Goal: Information Seeking & Learning: Learn about a topic

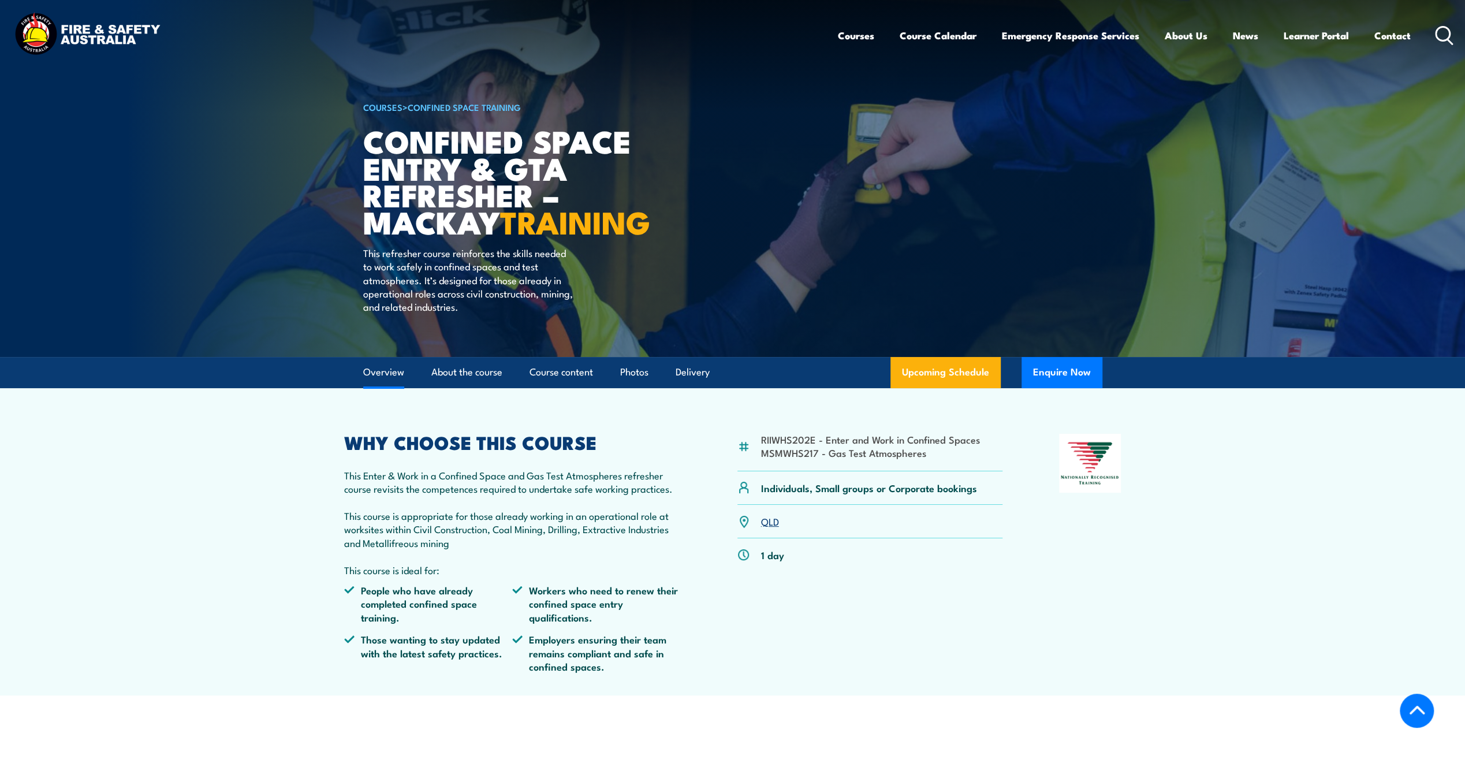
scroll to position [404, 0]
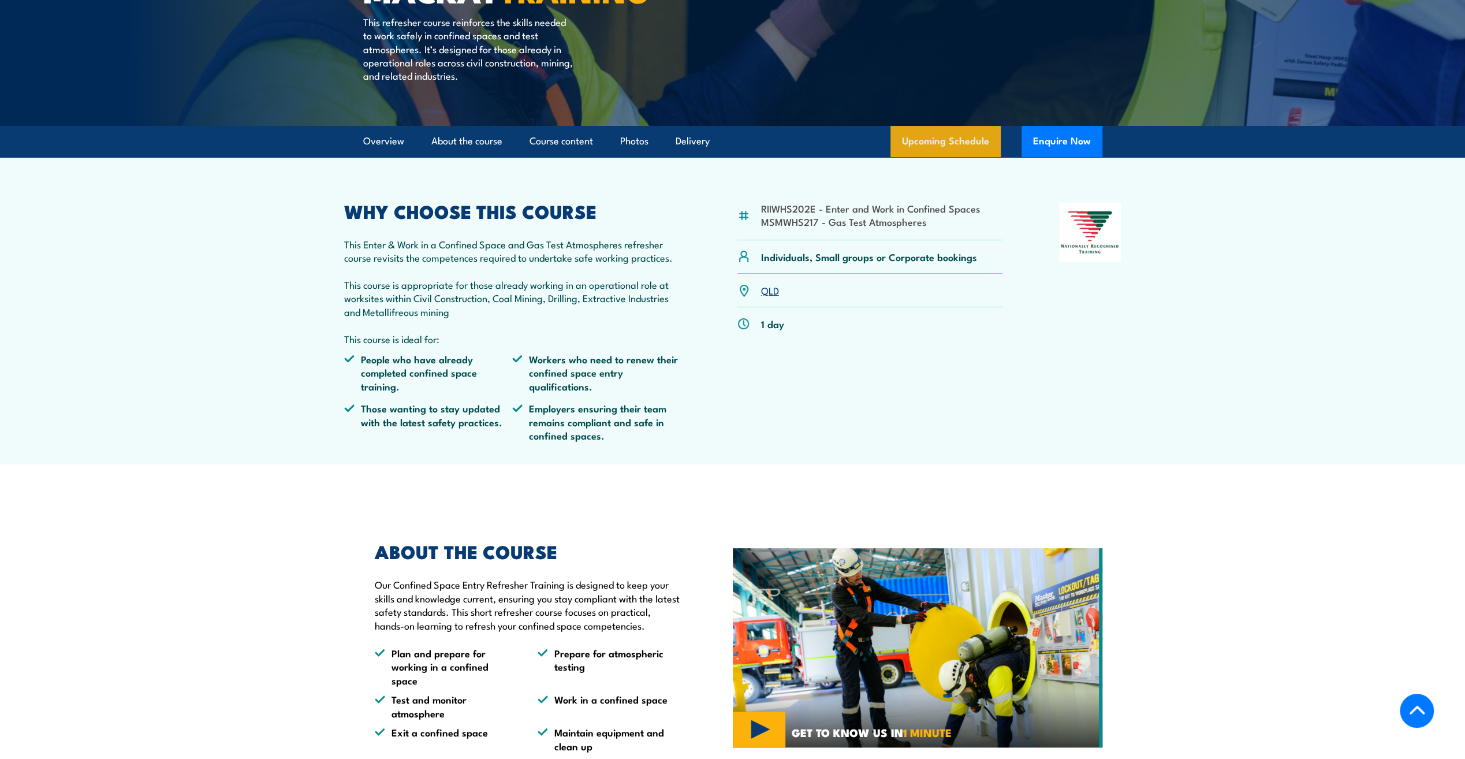
click at [943, 157] on link "Upcoming Schedule" at bounding box center [945, 141] width 110 height 31
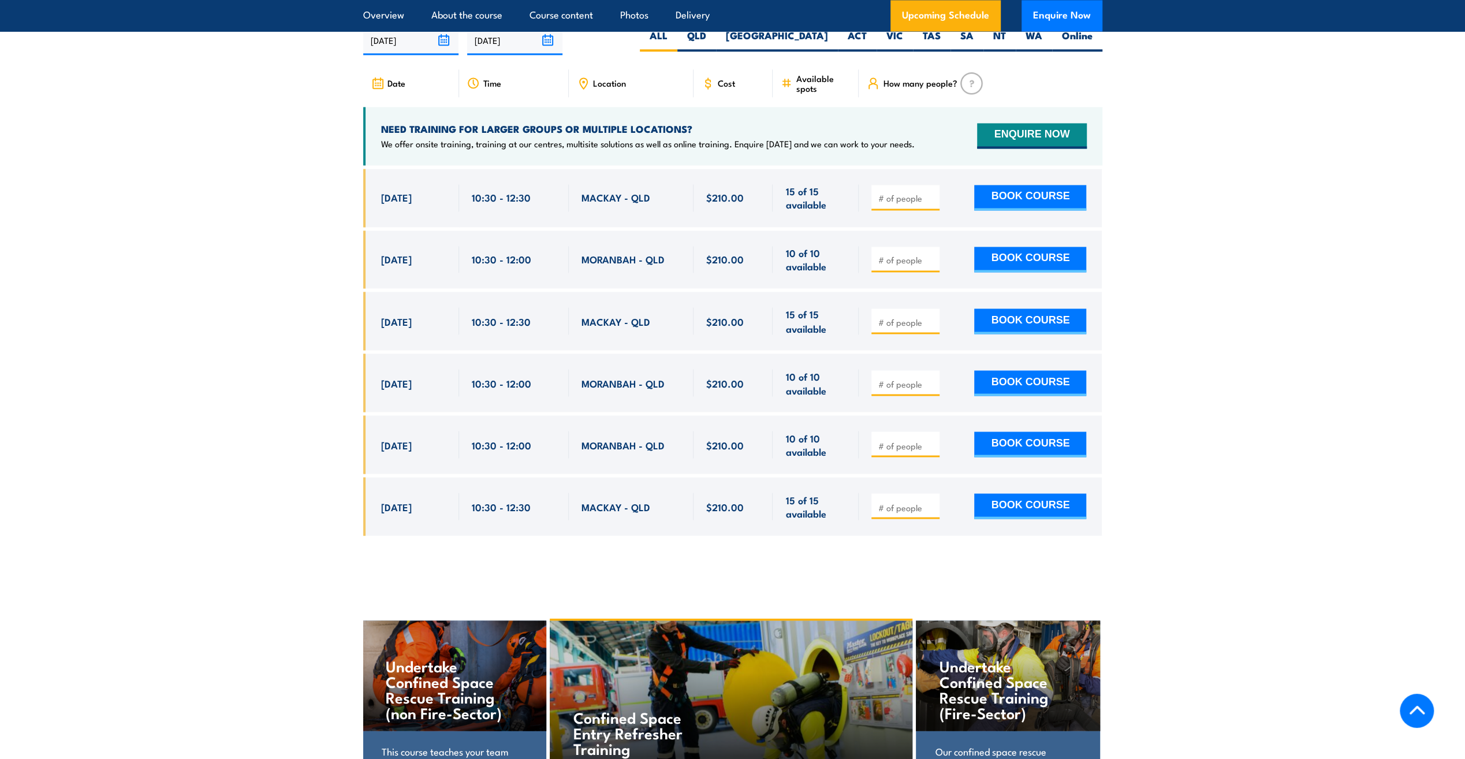
scroll to position [1819, 0]
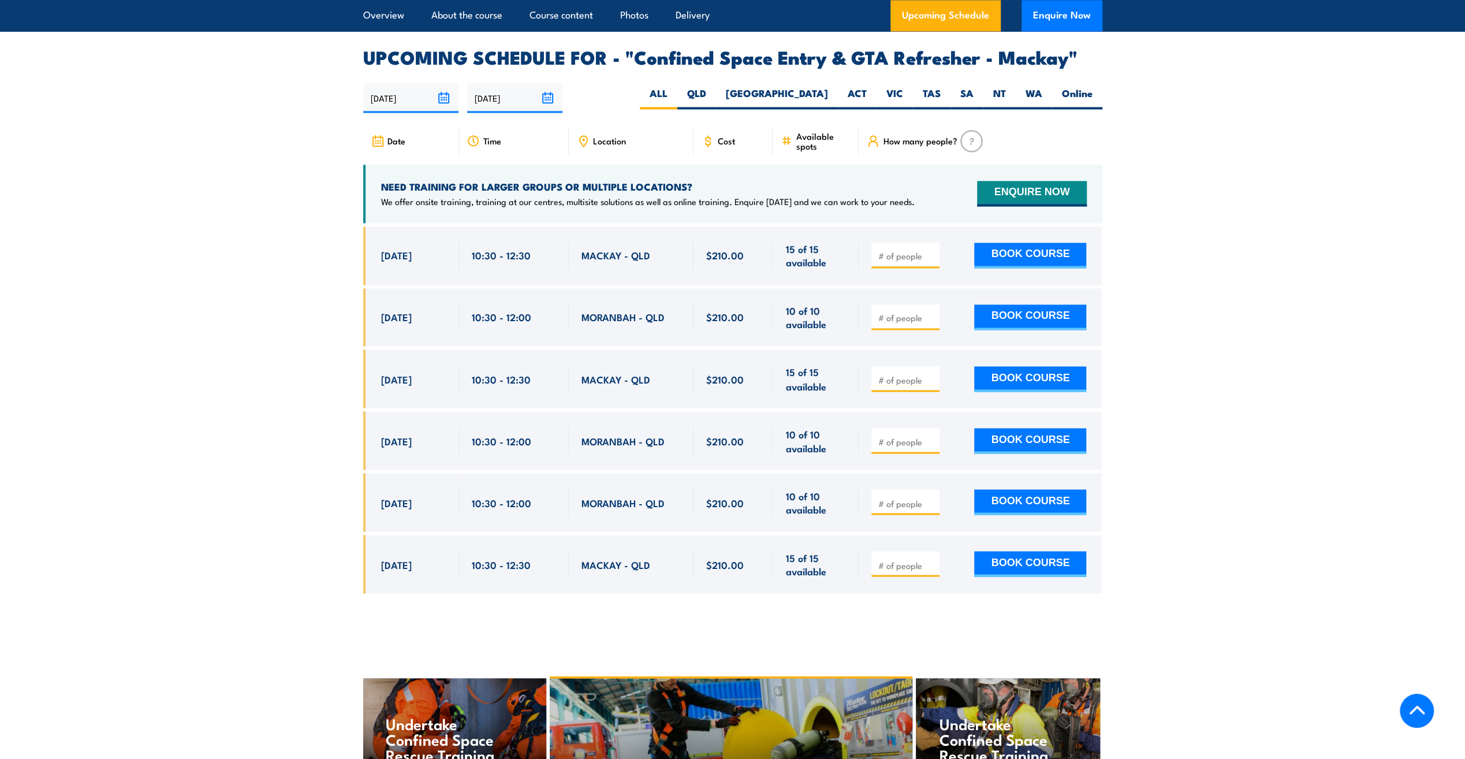
click at [610, 155] on div "Location" at bounding box center [631, 141] width 125 height 28
click at [604, 146] on span "Location" at bounding box center [609, 141] width 33 height 10
click at [585, 146] on icon at bounding box center [584, 141] width 8 height 10
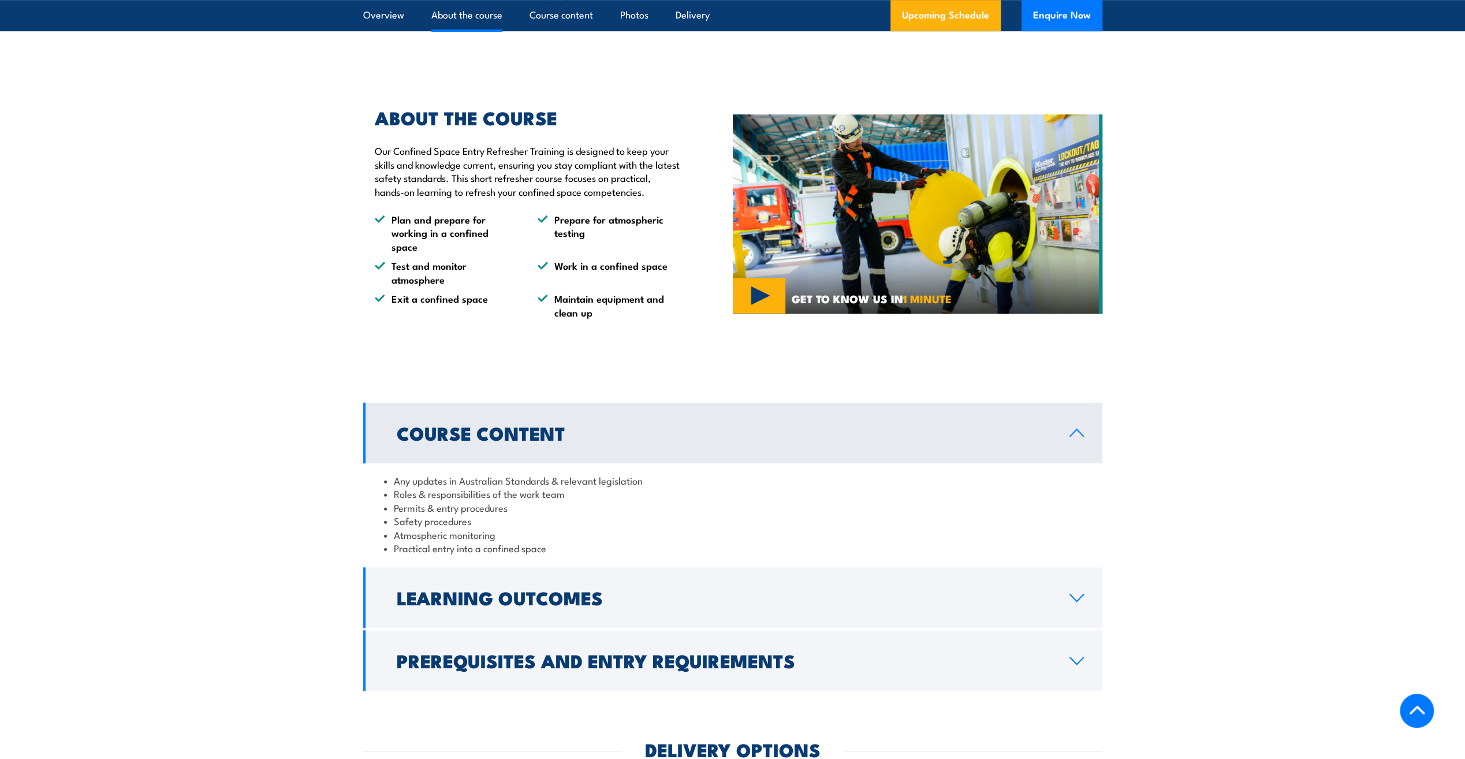
scroll to position [838, 0]
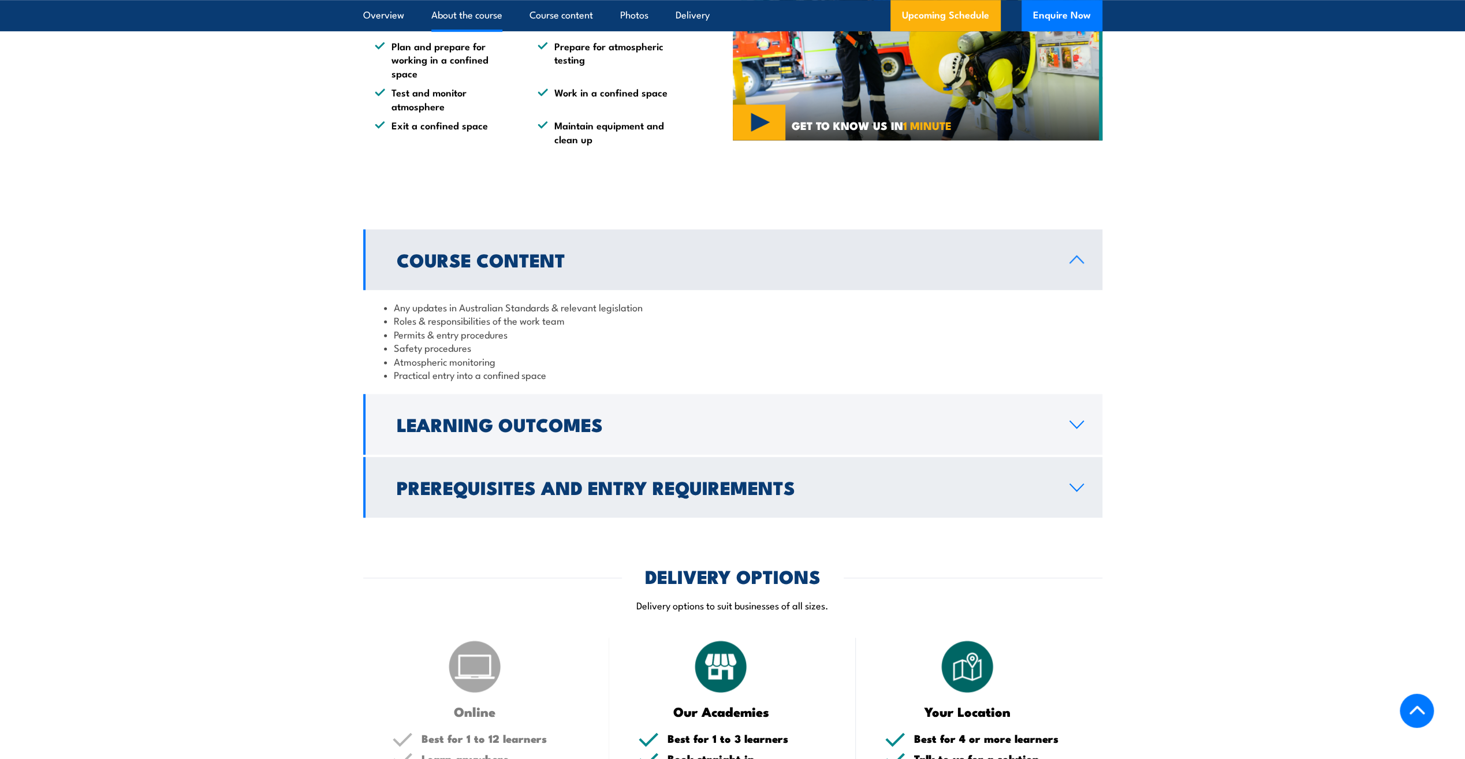
click at [914, 499] on link "Prerequisites and Entry Requirements" at bounding box center [732, 487] width 739 height 61
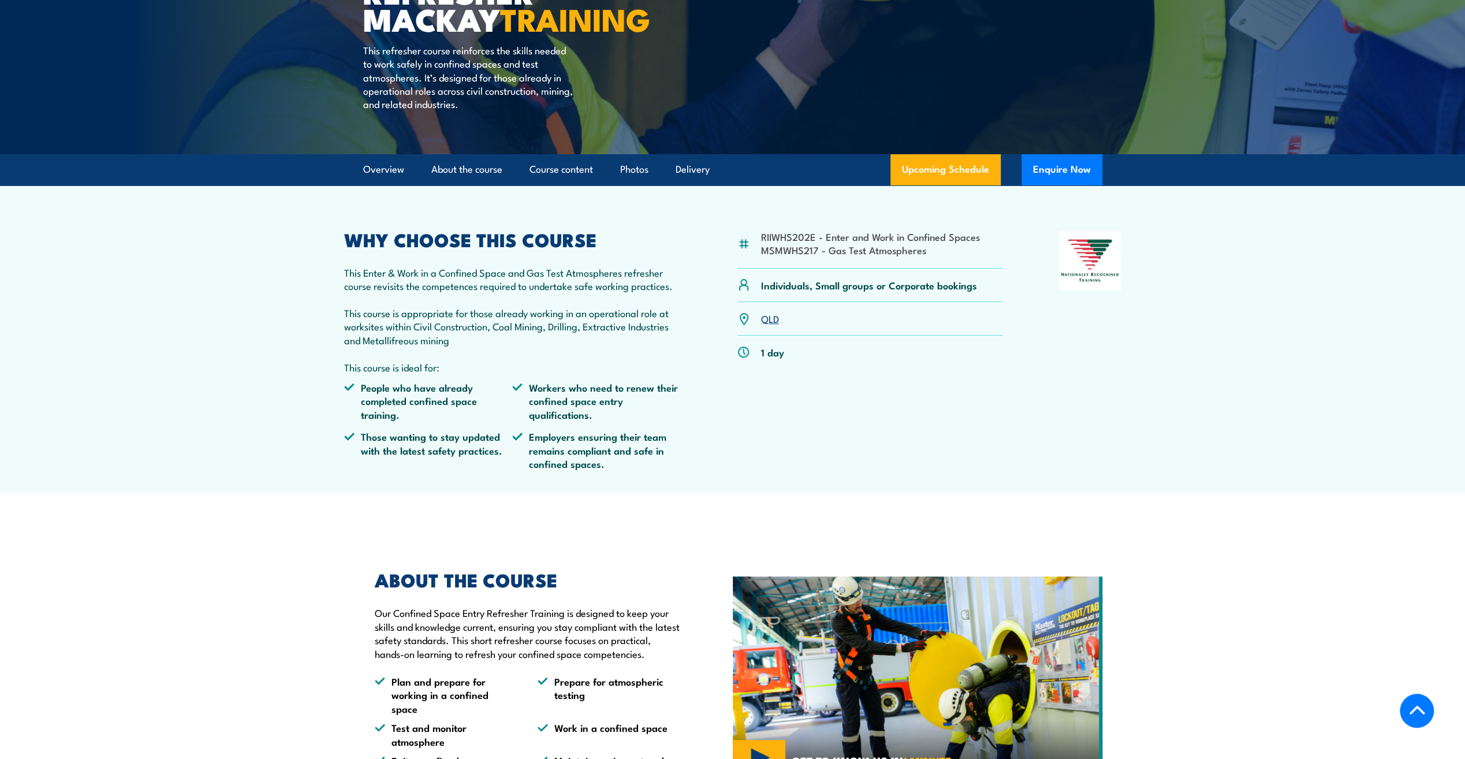
scroll to position [0, 0]
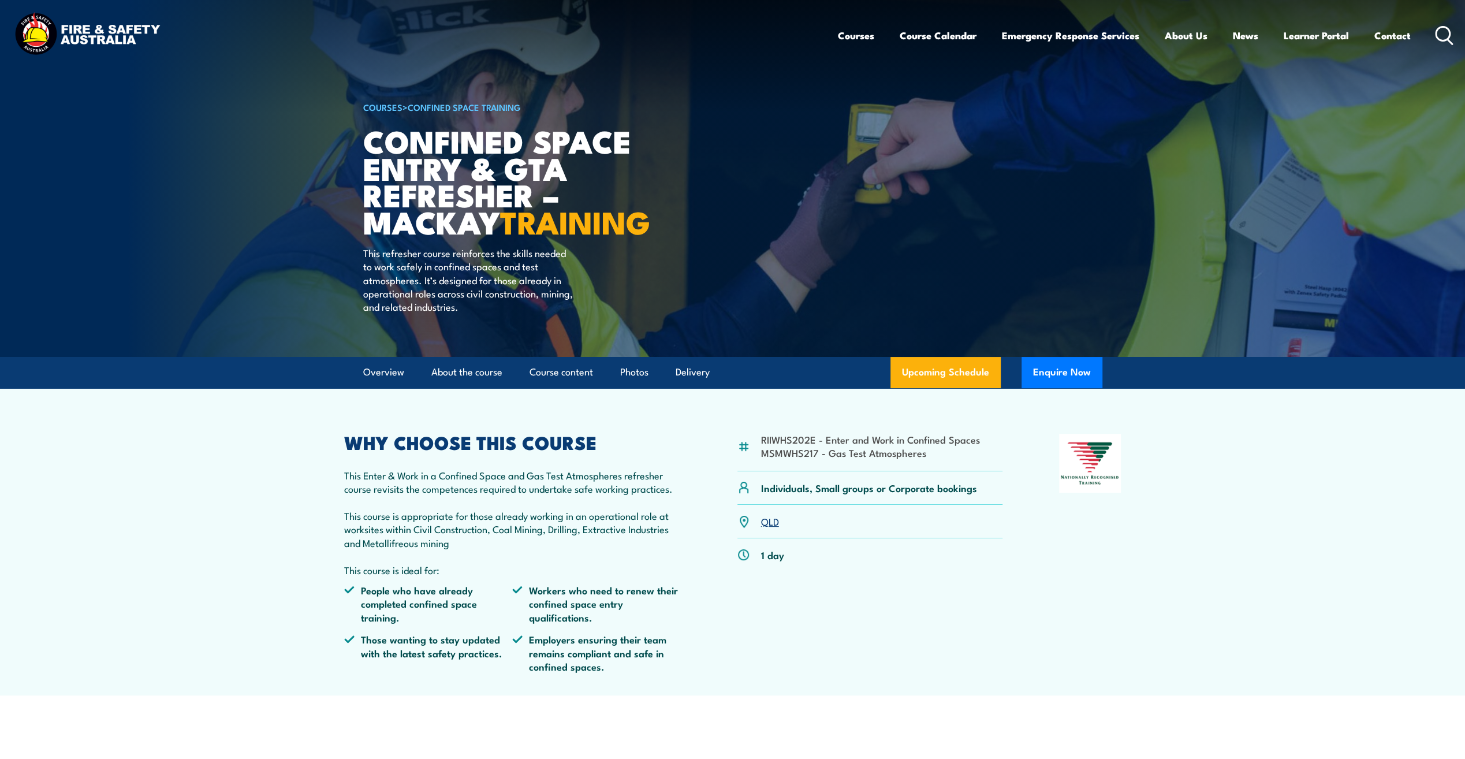
click at [400, 111] on link "COURSES" at bounding box center [382, 106] width 39 height 13
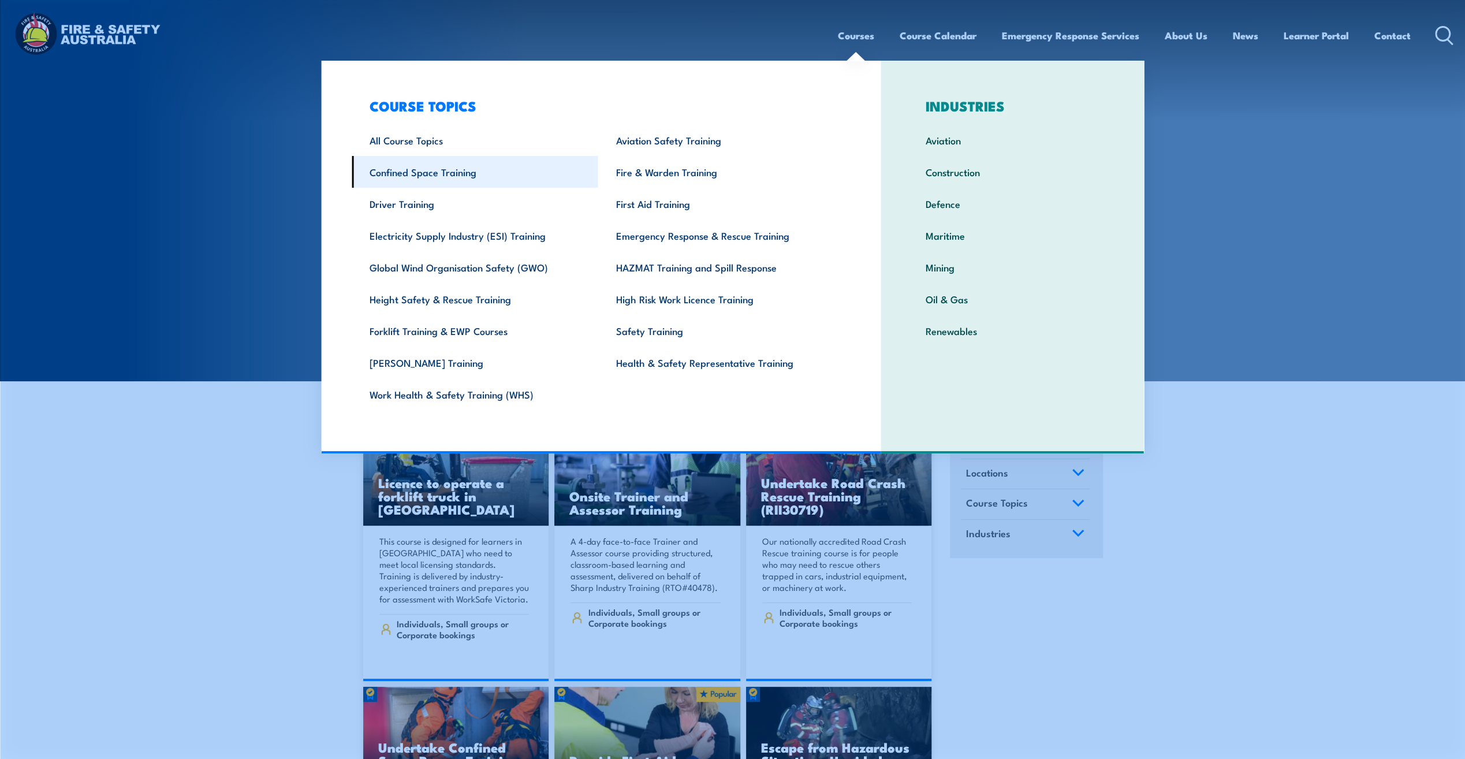
click at [465, 180] on link "Confined Space Training" at bounding box center [475, 172] width 247 height 32
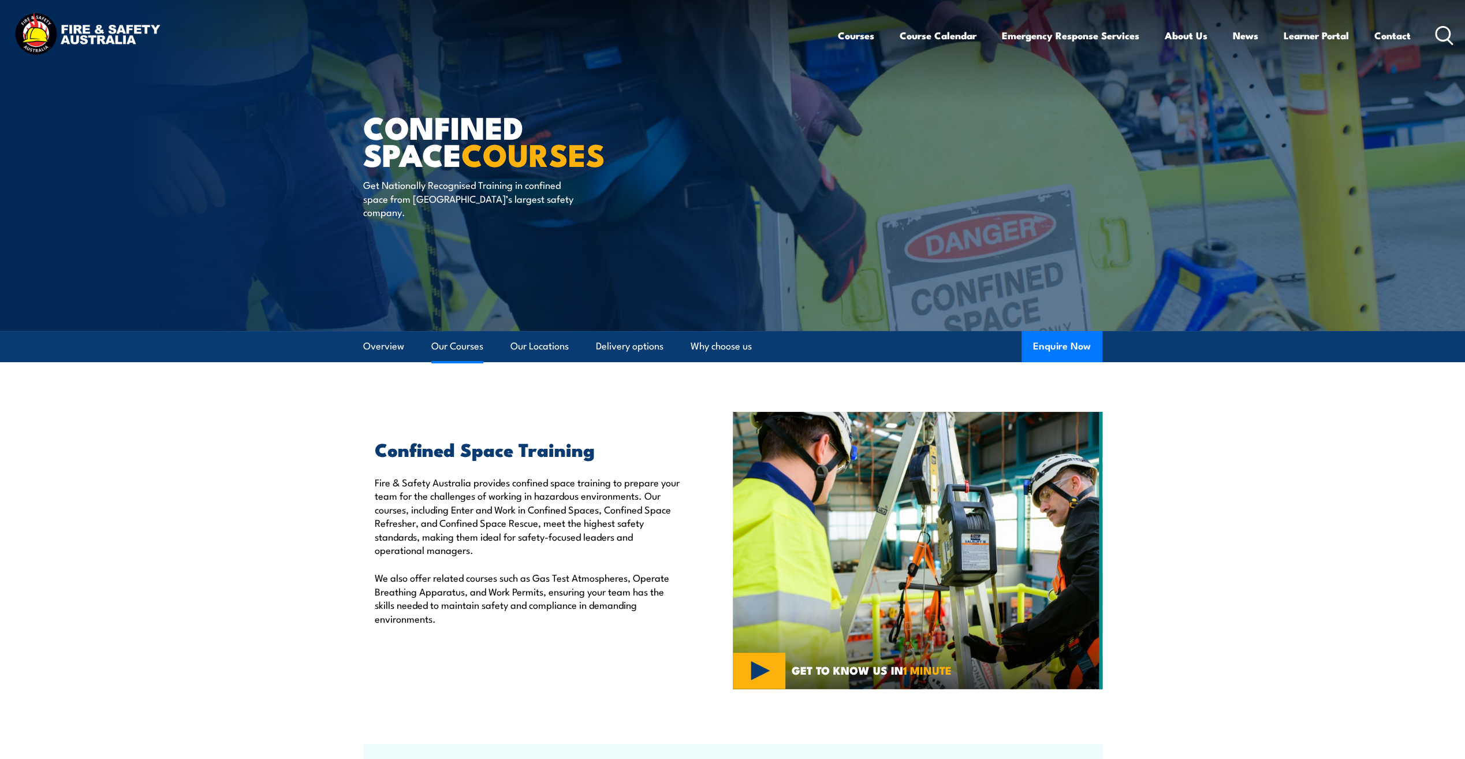
click at [473, 343] on link "Our Courses" at bounding box center [457, 346] width 52 height 31
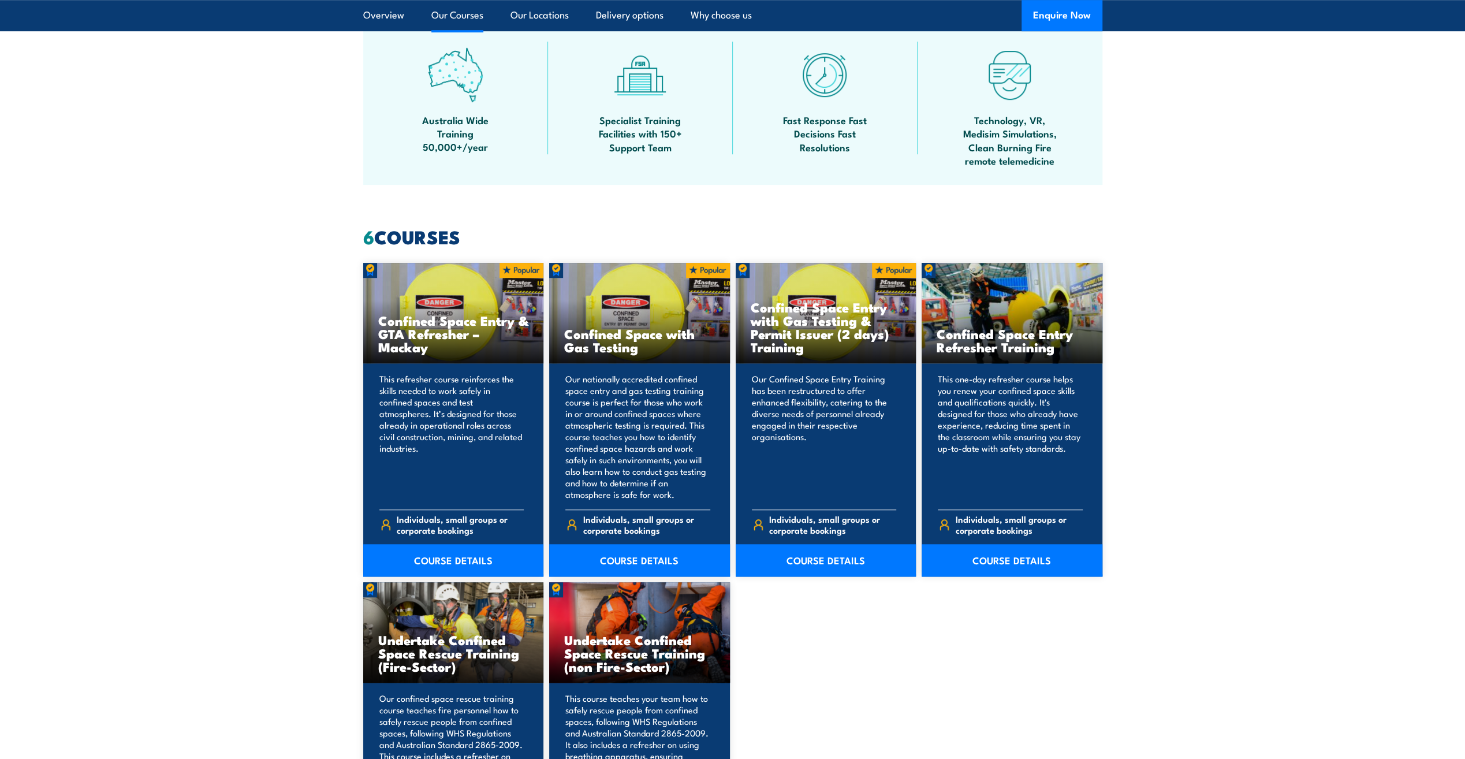
scroll to position [875, 0]
